Goal: Task Accomplishment & Management: Complete application form

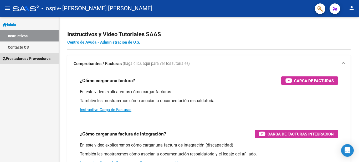
click at [32, 61] on span "Prestadores / Proveedores" at bounding box center [27, 59] width 48 height 6
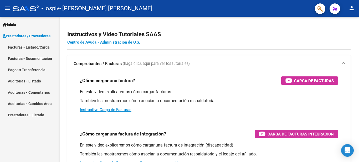
click at [40, 45] on link "Facturas - Listado/Carga" at bounding box center [29, 46] width 59 height 11
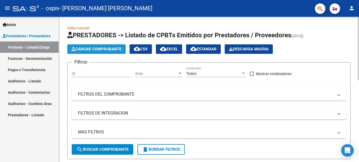
click at [105, 51] on span "Cargar Comprobante" at bounding box center [96, 49] width 50 height 5
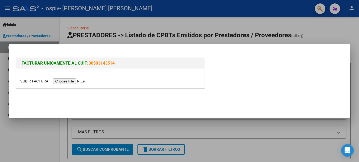
click at [78, 81] on input "file" at bounding box center [53, 81] width 66 height 6
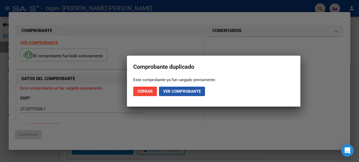
click at [176, 93] on span "Ver comprobante" at bounding box center [182, 91] width 38 height 5
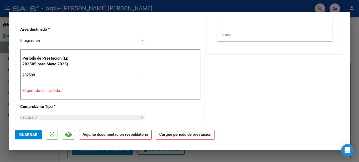
scroll to position [105, 0]
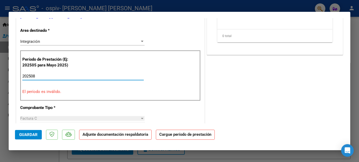
click at [54, 78] on input "202508" at bounding box center [82, 76] width 121 height 5
type input "202508"
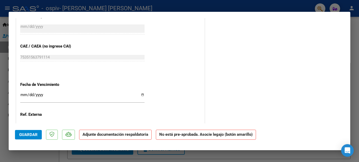
scroll to position [332, 0]
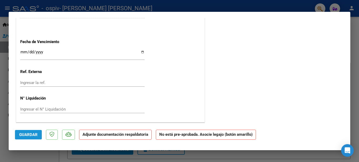
click at [21, 137] on span "Guardar" at bounding box center [28, 134] width 18 height 5
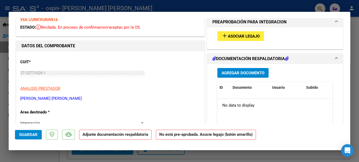
scroll to position [17, 0]
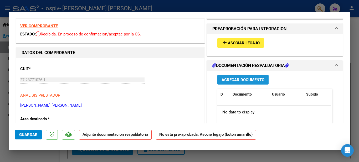
click at [242, 80] on span "Agregar Documento" at bounding box center [242, 79] width 43 height 5
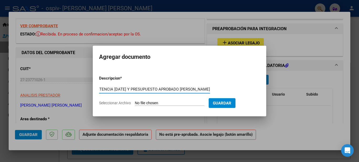
scroll to position [0, 15]
type input "ASISTENCIA [DATE] Y PRESUPUESTO APROBADO [PERSON_NAME]"
click at [157, 103] on input "Seleccionar Archivo" at bounding box center [170, 103] width 70 height 5
type input "C:\fakepath\ASISTENCIA [DATE] Y PRESUPUESTO [PERSON_NAME].pdf"
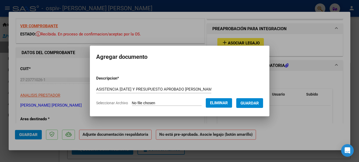
click at [252, 105] on span "Guardar" at bounding box center [249, 103] width 18 height 5
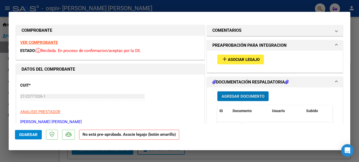
click at [244, 59] on span "Asociar Legajo" at bounding box center [244, 59] width 32 height 5
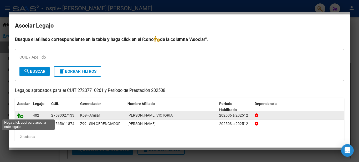
click at [19, 116] on icon at bounding box center [20, 115] width 6 height 6
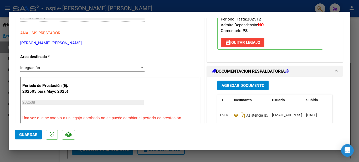
scroll to position [105, 0]
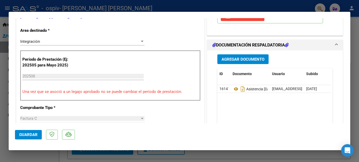
click at [24, 132] on span "Guardar" at bounding box center [28, 134] width 18 height 5
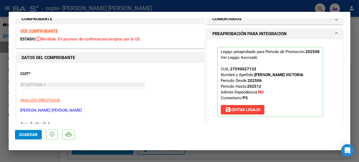
scroll to position [0, 0]
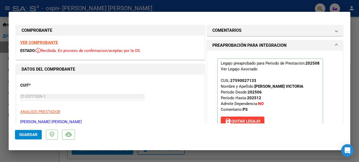
click at [352, 43] on div at bounding box center [179, 81] width 359 height 162
type input "$ 0,00"
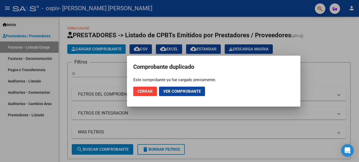
click at [151, 93] on span "Cerrar" at bounding box center [144, 91] width 15 height 5
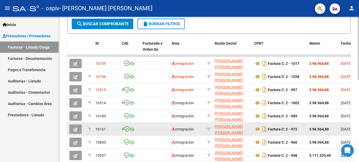
scroll to position [105, 0]
